Goal: Task Accomplishment & Management: Manage account settings

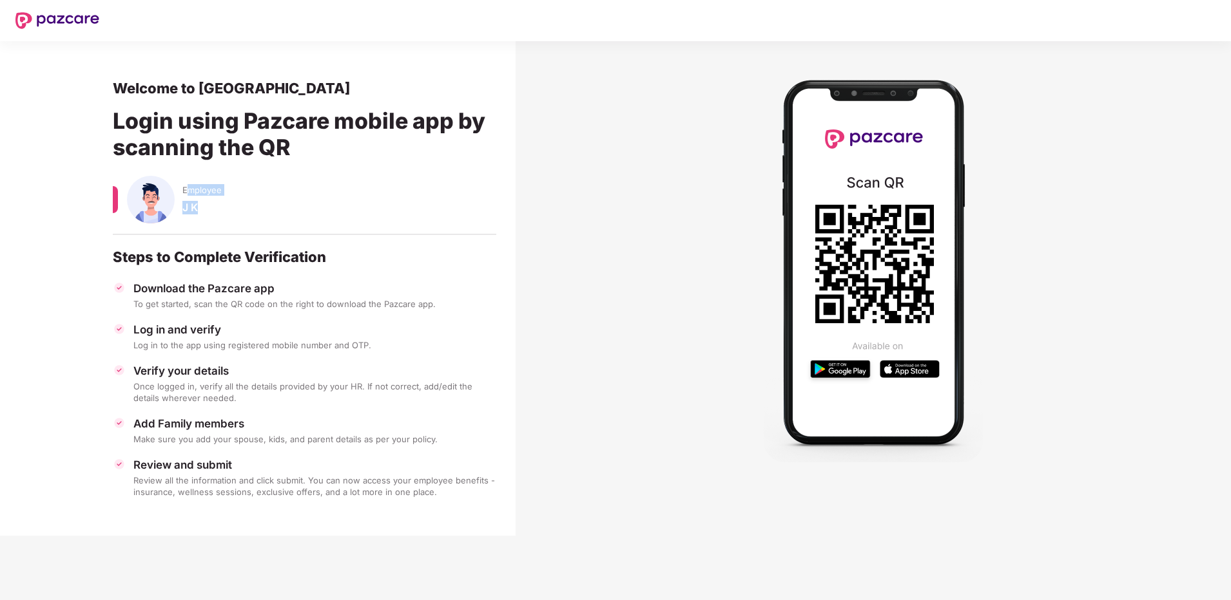
drag, startPoint x: 187, startPoint y: 187, endPoint x: 222, endPoint y: 213, distance: 44.2
click at [222, 213] on div "Employee J K" at bounding box center [304, 212] width 383 height 72
click at [222, 213] on div "J K" at bounding box center [339, 213] width 314 height 25
click at [271, 195] on div "Employee" at bounding box center [339, 186] width 314 height 20
drag, startPoint x: 133, startPoint y: 370, endPoint x: 366, endPoint y: 378, distance: 232.7
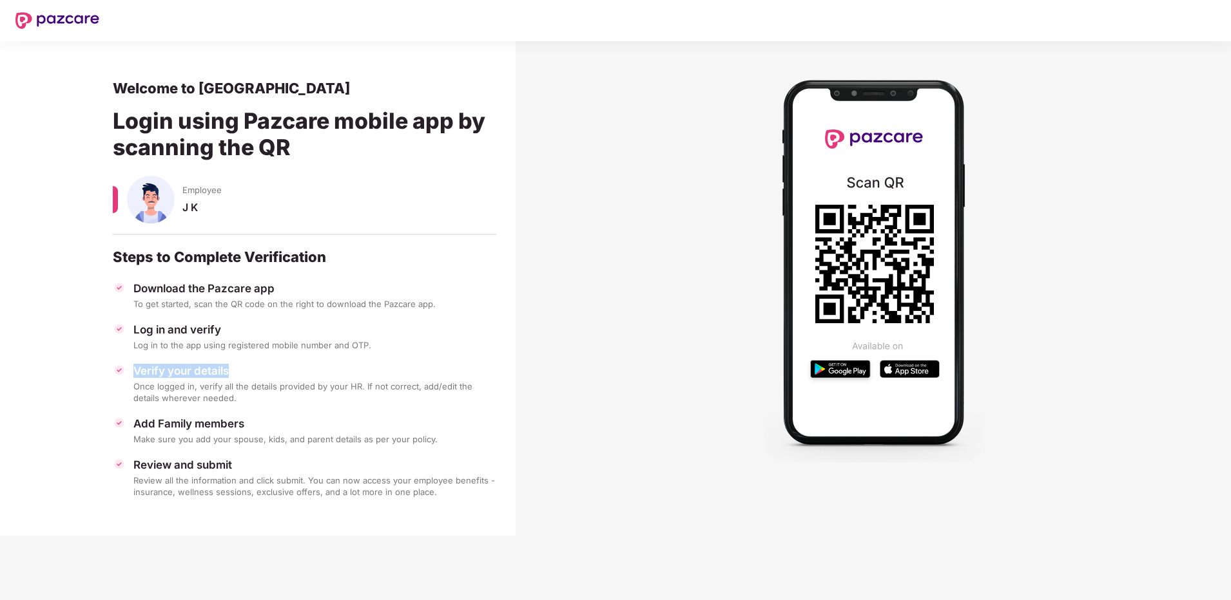
click at [366, 378] on div "Verify your details" at bounding box center [314, 371] width 363 height 14
drag, startPoint x: 366, startPoint y: 378, endPoint x: 340, endPoint y: 388, distance: 28.4
click at [342, 388] on div "Once logged in, verify all the details provided by your HR. If not correct, add…" at bounding box center [314, 392] width 363 height 23
click at [173, 204] on img at bounding box center [151, 200] width 48 height 48
click at [172, 202] on img at bounding box center [151, 200] width 48 height 48
